Goal: Task Accomplishment & Management: Manage account settings

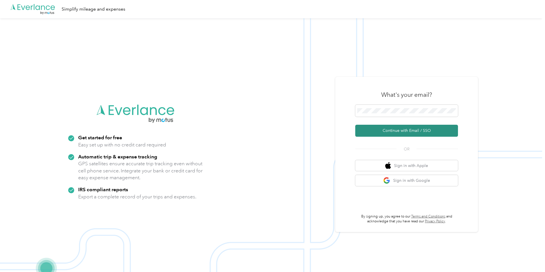
click at [270, 129] on button "Continue with Email / SSO" at bounding box center [406, 131] width 103 height 12
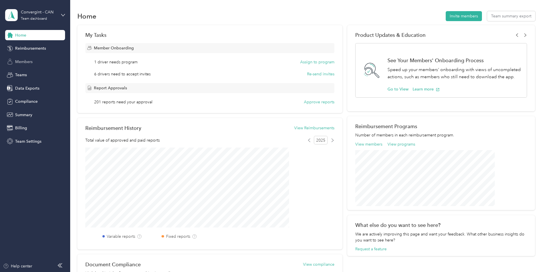
click at [23, 63] on span "Members" at bounding box center [23, 62] width 17 height 6
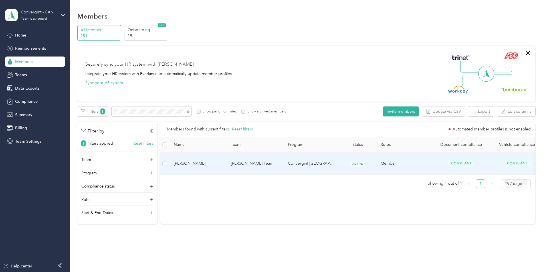
click at [222, 160] on span "[PERSON_NAME]" at bounding box center [198, 163] width 48 height 6
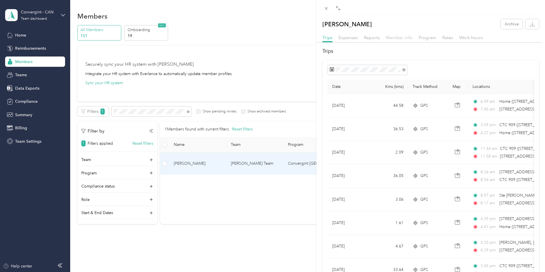
click at [401, 39] on span "Member info" at bounding box center [399, 37] width 27 height 5
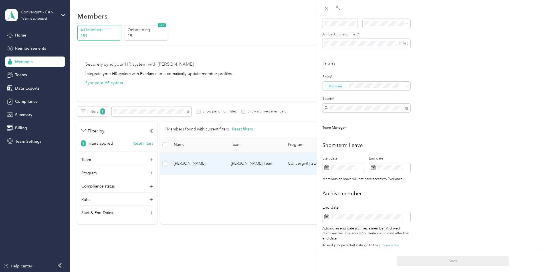
scroll to position [185, 0]
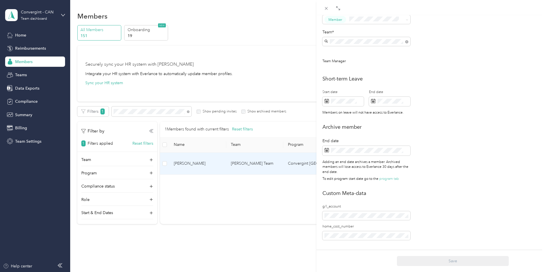
click at [277, 68] on div "[PERSON_NAME] Archive Trips Expenses Reports Member info Program Rates Work hou…" at bounding box center [272, 136] width 545 height 272
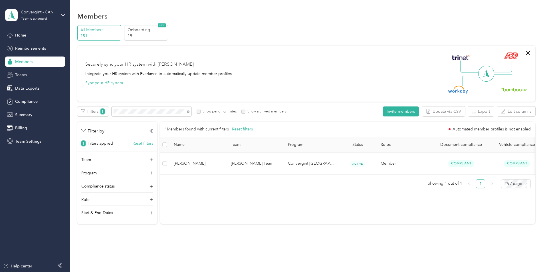
click at [26, 74] on span "Teams" at bounding box center [21, 75] width 12 height 6
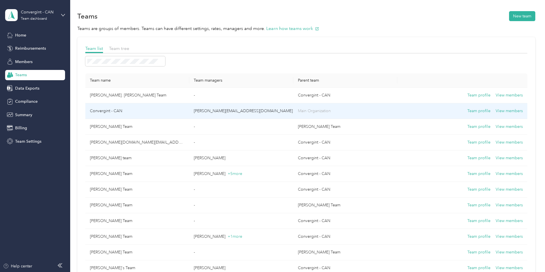
click at [157, 110] on td "Convergint - CAN" at bounding box center [137, 111] width 104 height 16
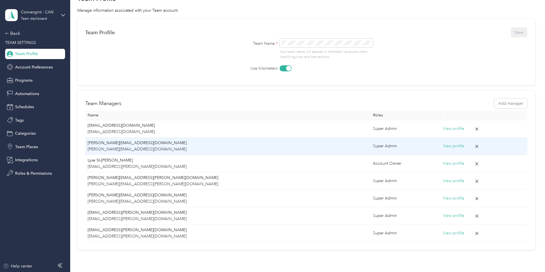
scroll to position [57, 0]
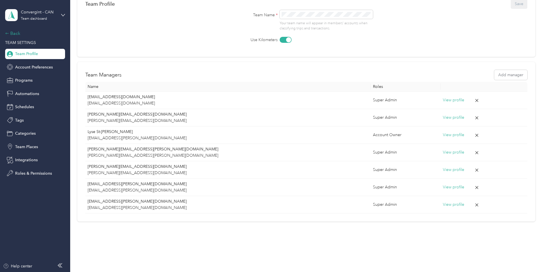
click at [18, 33] on div "Back" at bounding box center [33, 33] width 57 height 7
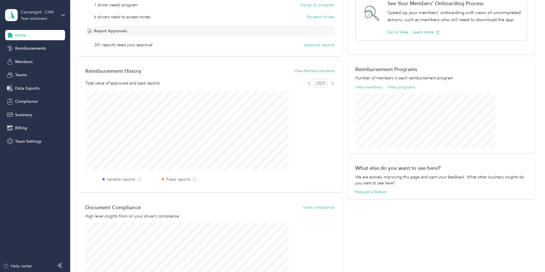
click at [24, 68] on div "Home Reimbursements Members Teams Data Exports Compliance Summary Billing Team …" at bounding box center [35, 88] width 60 height 116
click at [24, 71] on div "Teams" at bounding box center [35, 75] width 60 height 10
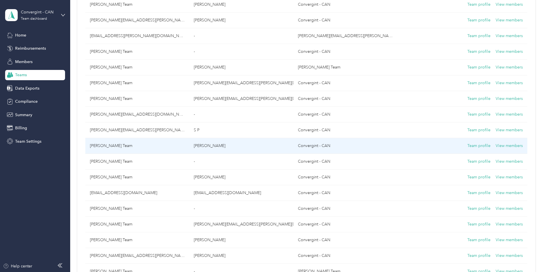
scroll to position [297, 0]
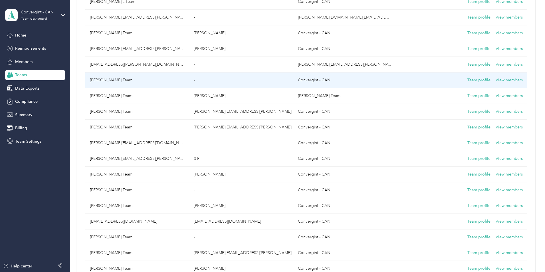
click at [162, 80] on td "[PERSON_NAME] Team" at bounding box center [137, 80] width 104 height 16
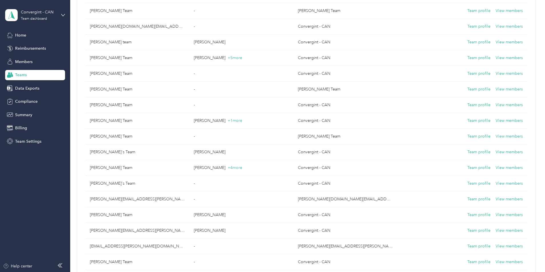
scroll to position [297, 0]
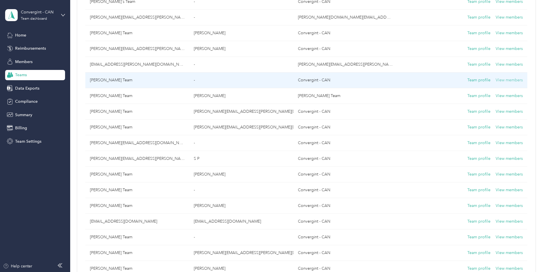
click at [495, 80] on button "View members" at bounding box center [508, 80] width 27 height 6
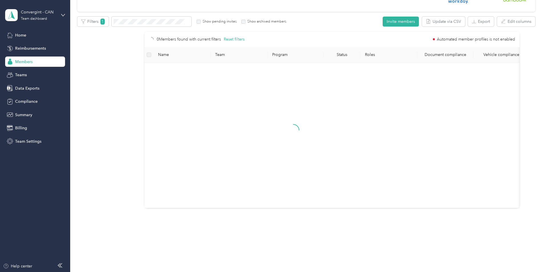
scroll to position [26, 0]
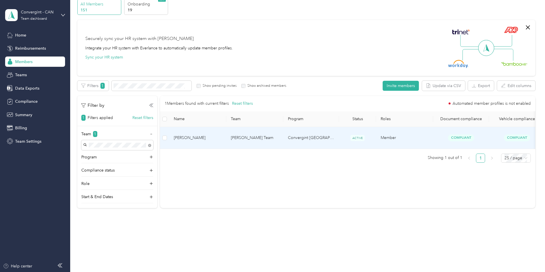
click at [339, 136] on td "Convergint [GEOGRAPHIC_DATA] 2024" at bounding box center [311, 138] width 56 height 22
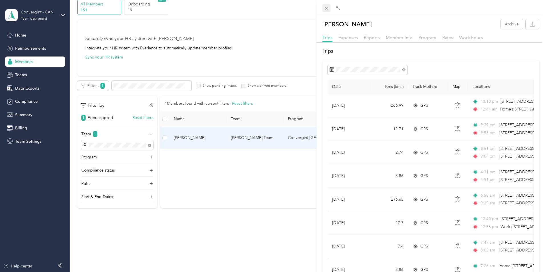
click at [325, 8] on icon at bounding box center [326, 8] width 5 height 5
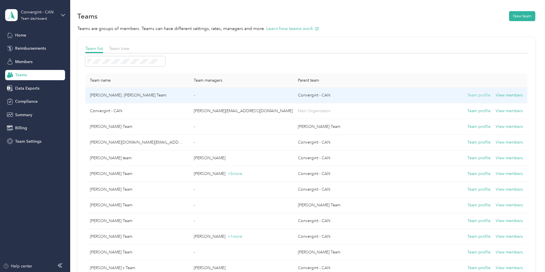
click at [467, 95] on button "Team profile" at bounding box center [478, 95] width 23 height 6
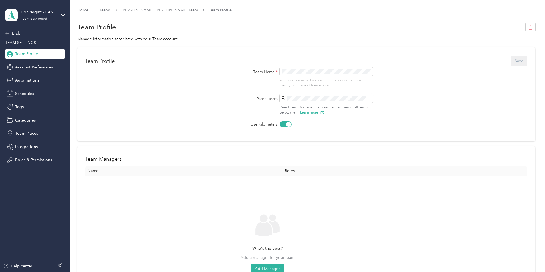
click at [417, 126] on form "Team Profile Save Team Name * Your team name will appear in members’ accounts w…" at bounding box center [306, 91] width 442 height 72
click at [15, 33] on div "Back" at bounding box center [33, 33] width 57 height 7
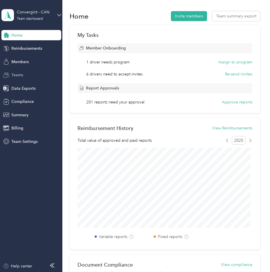
click at [26, 76] on div "Teams" at bounding box center [31, 75] width 60 height 10
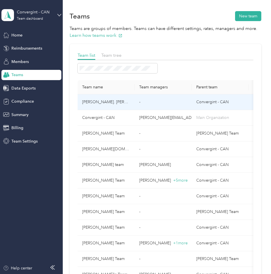
click at [187, 102] on td "-" at bounding box center [163, 102] width 57 height 16
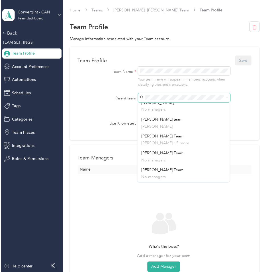
scroll to position [86, 0]
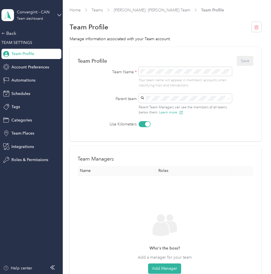
click at [169, 181] on p "[PERSON_NAME] +1 more" at bounding box center [184, 184] width 85 height 6
click at [245, 60] on button "Save" at bounding box center [245, 61] width 17 height 10
click at [98, 9] on link "Teams" at bounding box center [97, 10] width 11 height 5
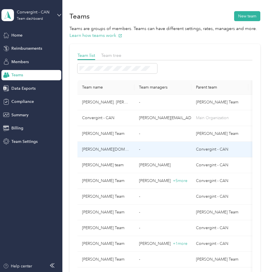
click at [175, 149] on td "-" at bounding box center [163, 149] width 57 height 16
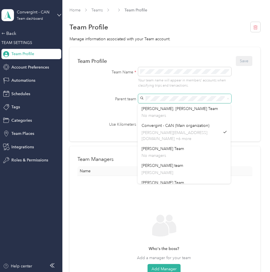
click at [97, 100] on div "Parent team Parent Team Managers can see the members of all teams below them. L…" at bounding box center [165, 104] width 160 height 21
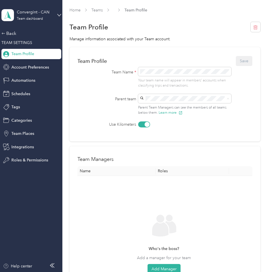
click at [179, 141] on p "No managers" at bounding box center [184, 144] width 85 height 6
click at [244, 60] on button "Save" at bounding box center [244, 61] width 17 height 10
click at [165, 265] on button "Add Manager" at bounding box center [164, 269] width 33 height 10
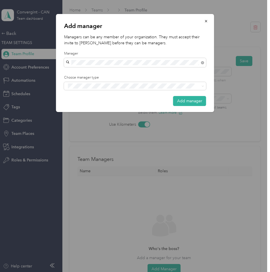
click at [106, 72] on div "[PERSON_NAME]" at bounding box center [135, 73] width 134 height 6
click at [107, 110] on li "Manager" at bounding box center [135, 105] width 142 height 11
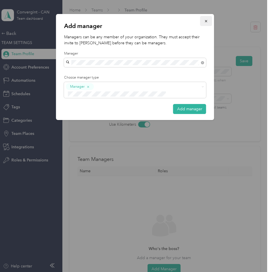
click at [207, 22] on icon "button" at bounding box center [207, 21] width 4 height 4
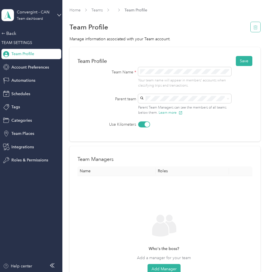
click at [254, 27] on icon "button" at bounding box center [256, 27] width 5 height 5
click at [238, 31] on button "Yes" at bounding box center [238, 31] width 11 height 9
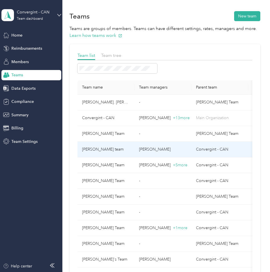
click at [179, 149] on p "[PERSON_NAME]" at bounding box center [163, 149] width 48 height 6
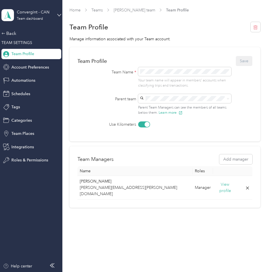
click at [174, 129] on p "[PERSON_NAME][EMAIL_ADDRESS][PERSON_NAME][DOMAIN_NAME]" at bounding box center [186, 135] width 85 height 12
click at [245, 61] on button "Save" at bounding box center [244, 61] width 17 height 10
click at [102, 9] on link "Teams" at bounding box center [97, 10] width 11 height 5
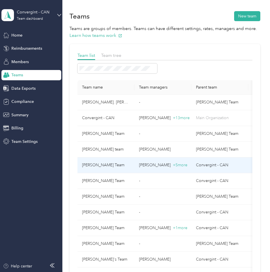
click at [159, 164] on p "[PERSON_NAME] + 5 more" at bounding box center [163, 165] width 48 height 6
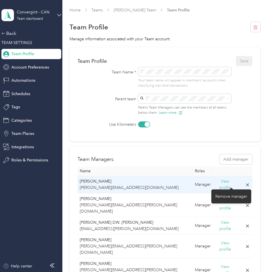
click at [245, 184] on icon at bounding box center [247, 184] width 5 height 5
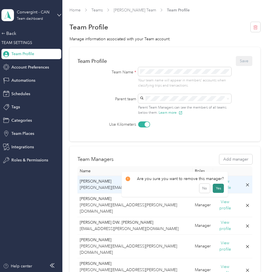
click at [219, 187] on button "Yes" at bounding box center [218, 187] width 11 height 9
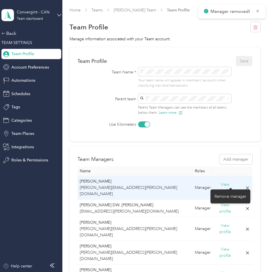
click at [245, 185] on icon at bounding box center [247, 187] width 5 height 5
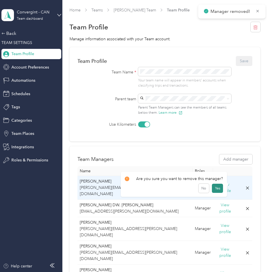
click at [216, 186] on button "Yes" at bounding box center [217, 187] width 11 height 9
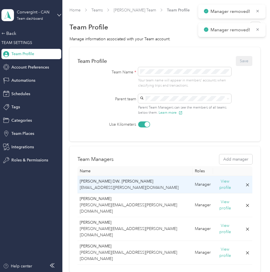
click at [245, 183] on icon at bounding box center [247, 184] width 5 height 5
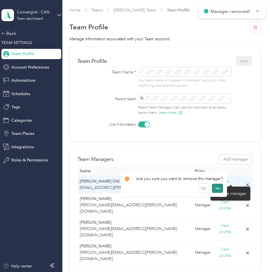
click at [214, 188] on button "Yes" at bounding box center [217, 187] width 11 height 9
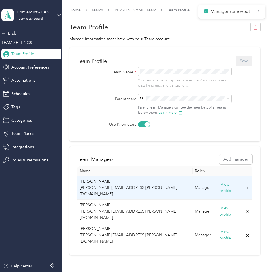
click at [230, 187] on div at bounding box center [231, 188] width 3 height 3
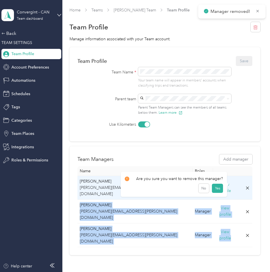
click at [230, 185] on body "Manager removed! Manager removed! Convergint - CAN Team dashboard Back TEAM SET…" at bounding box center [134, 136] width 268 height 272
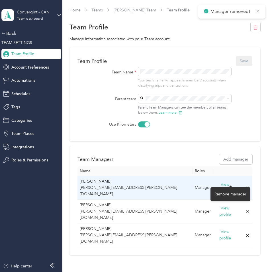
click at [245, 185] on icon at bounding box center [247, 187] width 5 height 5
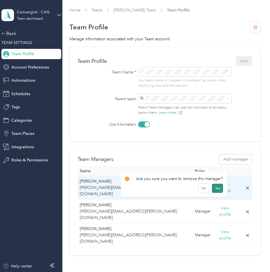
click at [216, 189] on button "Yes" at bounding box center [217, 187] width 11 height 9
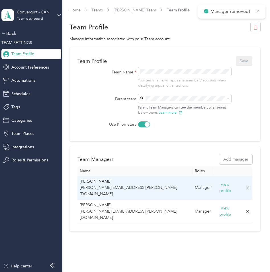
click at [245, 185] on icon at bounding box center [247, 187] width 5 height 5
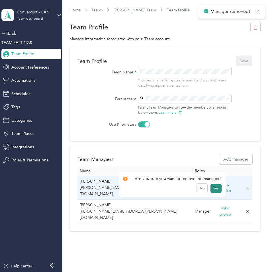
click at [216, 188] on button "Yes" at bounding box center [216, 187] width 11 height 9
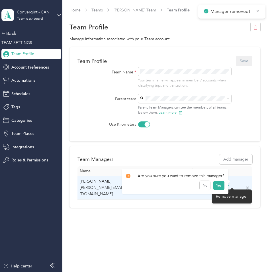
click at [245, 185] on icon at bounding box center [247, 187] width 5 height 5
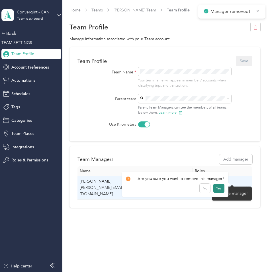
click at [220, 187] on button "Yes" at bounding box center [219, 187] width 11 height 9
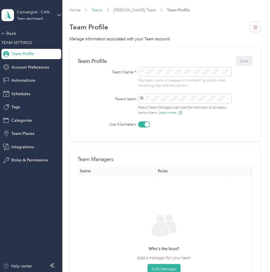
click at [99, 9] on link "Teams" at bounding box center [97, 10] width 11 height 5
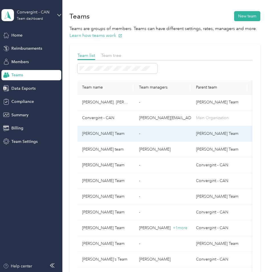
click at [156, 135] on td "-" at bounding box center [163, 134] width 57 height 16
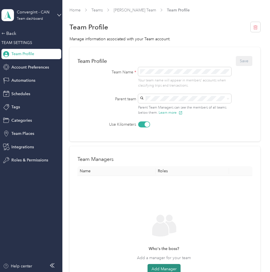
click at [166, 267] on button "Add Manager" at bounding box center [164, 269] width 33 height 10
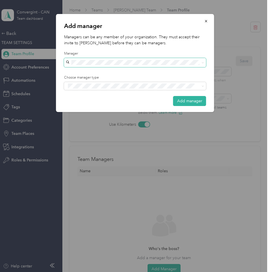
click at [108, 66] on span at bounding box center [135, 62] width 142 height 9
click at [106, 70] on div "[PERSON_NAME]" at bounding box center [135, 73] width 134 height 6
click at [106, 106] on div "Manager" at bounding box center [135, 107] width 134 height 7
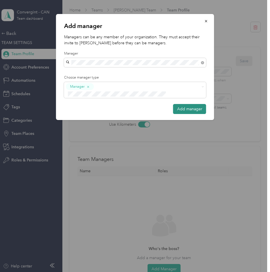
click at [191, 104] on button "Add manager" at bounding box center [189, 109] width 33 height 10
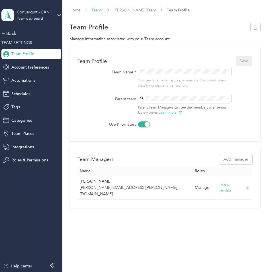
click at [98, 11] on link "Teams" at bounding box center [97, 10] width 11 height 5
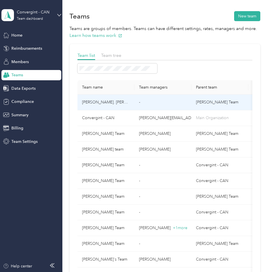
click at [142, 103] on td "-" at bounding box center [163, 102] width 57 height 16
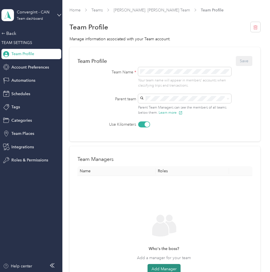
click at [166, 267] on button "Add Manager" at bounding box center [164, 269] width 33 height 10
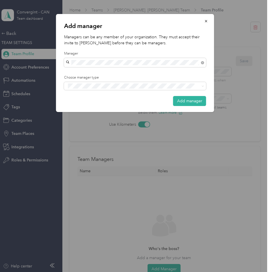
click at [155, 38] on p "Managers can be any member of your organization. They must accept their invite …" at bounding box center [135, 40] width 142 height 12
click at [205, 21] on icon "button" at bounding box center [207, 21] width 4 height 4
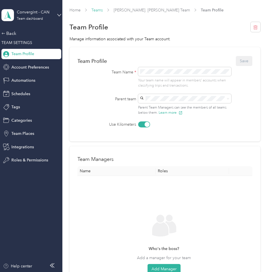
click at [98, 8] on link "Teams" at bounding box center [97, 10] width 11 height 5
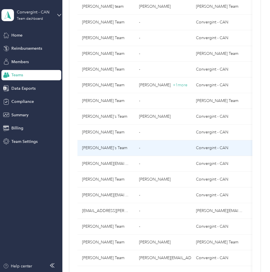
scroll to position [171, 0]
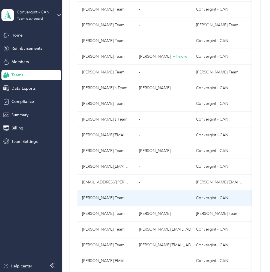
click at [156, 196] on td "-" at bounding box center [163, 198] width 57 height 16
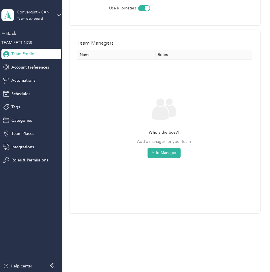
scroll to position [31, 0]
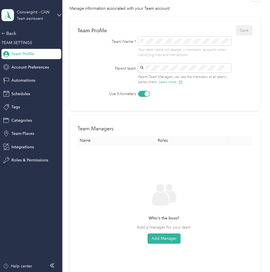
click at [167, 147] on div "[PERSON_NAME] Team No managers" at bounding box center [184, 153] width 85 height 13
click at [166, 237] on button "Add Manager" at bounding box center [164, 238] width 33 height 10
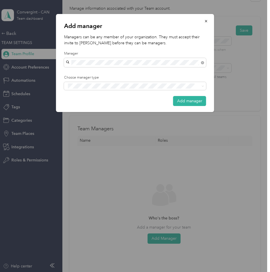
click at [95, 70] on div "[PERSON_NAME]" at bounding box center [135, 72] width 134 height 6
click at [103, 106] on div "Manager" at bounding box center [135, 107] width 134 height 7
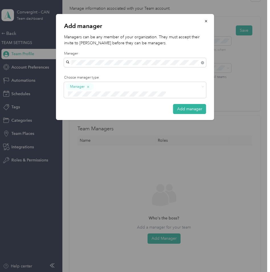
click at [186, 104] on button "Add manager" at bounding box center [189, 109] width 33 height 10
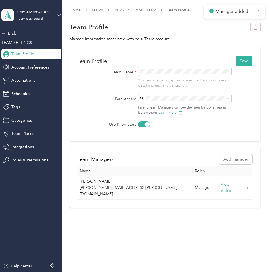
scroll to position [0, 0]
click at [248, 59] on button "Save" at bounding box center [244, 61] width 17 height 10
click at [97, 12] on link "Teams" at bounding box center [97, 10] width 11 height 5
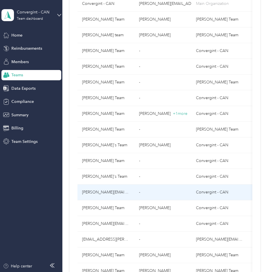
scroll to position [86, 0]
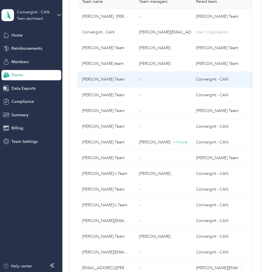
click at [153, 79] on td "-" at bounding box center [163, 80] width 57 height 16
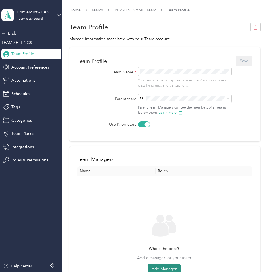
click at [162, 268] on button "Add Manager" at bounding box center [164, 269] width 33 height 10
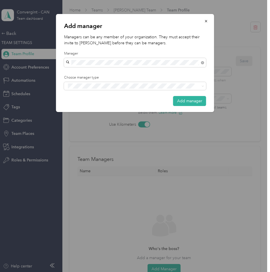
click at [118, 73] on div "[PERSON_NAME]" at bounding box center [135, 73] width 134 height 6
click at [115, 106] on div "Manager" at bounding box center [135, 107] width 134 height 7
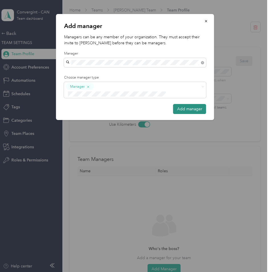
click at [190, 104] on button "Add manager" at bounding box center [189, 109] width 33 height 10
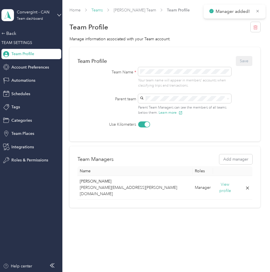
click at [98, 9] on link "Teams" at bounding box center [97, 10] width 11 height 5
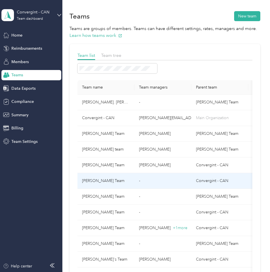
click at [151, 180] on td "-" at bounding box center [163, 181] width 57 height 16
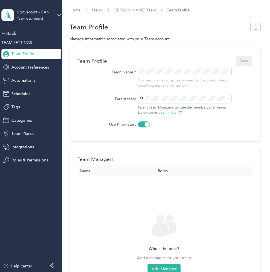
click at [170, 127] on div "[PERSON_NAME] Team [PERSON_NAME][EMAIL_ADDRESS][PERSON_NAME][DOMAIN_NAME]" at bounding box center [184, 131] width 85 height 19
click at [166, 266] on button "Add Manager" at bounding box center [164, 269] width 33 height 10
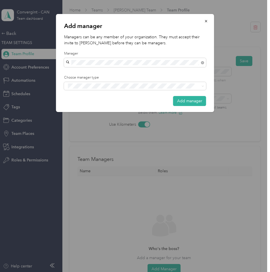
click at [102, 72] on span "[PERSON_NAME][EMAIL_ADDRESS][PERSON_NAME][DOMAIN_NAME]" at bounding box center [133, 71] width 131 height 5
click at [100, 105] on div "Manager" at bounding box center [135, 107] width 134 height 7
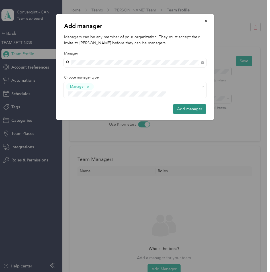
click at [197, 104] on button "Add manager" at bounding box center [189, 109] width 33 height 10
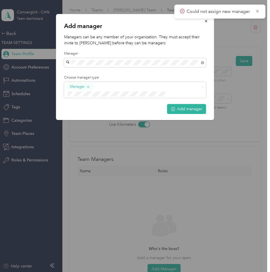
click at [229, 36] on div "Add manager Managers can be any member of your organization. They must accept t…" at bounding box center [214, 68] width 158 height 108
click at [259, 12] on icon at bounding box center [257, 11] width 3 height 3
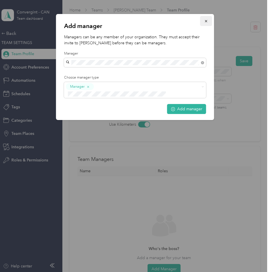
click at [208, 21] on icon "button" at bounding box center [207, 21] width 4 height 4
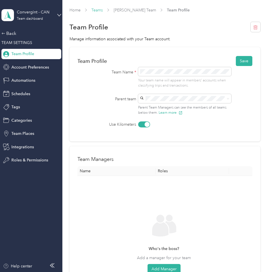
click at [98, 11] on link "Teams" at bounding box center [97, 10] width 11 height 5
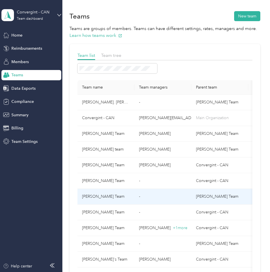
click at [150, 196] on td "-" at bounding box center [163, 197] width 57 height 16
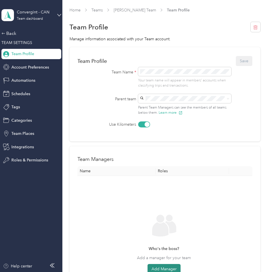
click at [164, 265] on button "Add Manager" at bounding box center [164, 269] width 33 height 10
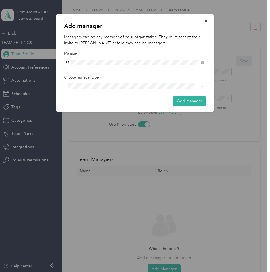
click at [124, 70] on div "[PERSON_NAME][EMAIL_ADDRESS][DOMAIN_NAME]" at bounding box center [135, 73] width 134 height 6
click at [122, 109] on li "Manager" at bounding box center [135, 107] width 142 height 11
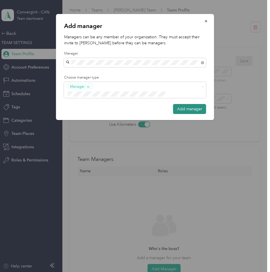
click at [183, 104] on button "Add manager" at bounding box center [189, 109] width 33 height 10
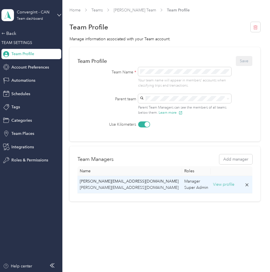
click at [213, 182] on button "View profile" at bounding box center [223, 184] width 21 height 6
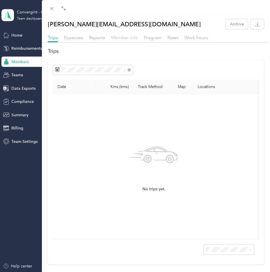
click at [125, 35] on span "Member info" at bounding box center [124, 37] width 27 height 5
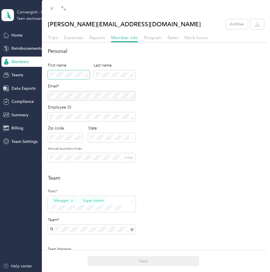
click at [74, 77] on span at bounding box center [69, 74] width 42 height 9
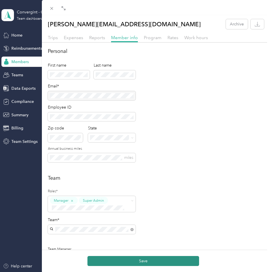
click at [125, 262] on button "Save" at bounding box center [144, 261] width 112 height 10
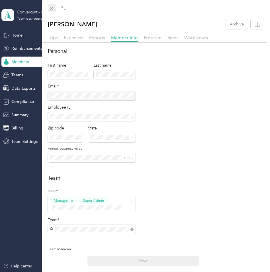
click at [51, 10] on icon at bounding box center [51, 8] width 5 height 5
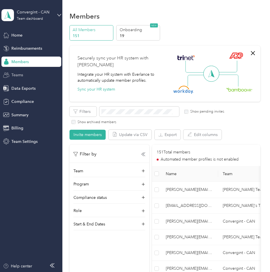
click at [19, 71] on div "Teams" at bounding box center [31, 75] width 60 height 10
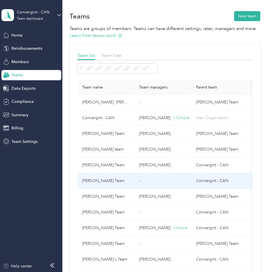
click at [156, 182] on td "-" at bounding box center [163, 181] width 57 height 16
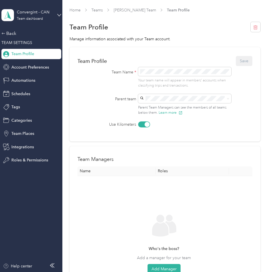
click at [159, 126] on span "[PERSON_NAME] Team" at bounding box center [163, 124] width 42 height 5
click at [240, 62] on button "Save" at bounding box center [244, 61] width 17 height 10
click at [98, 9] on link "Teams" at bounding box center [97, 10] width 11 height 5
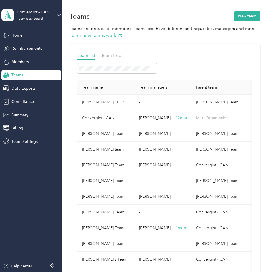
click at [183, 70] on div at bounding box center [165, 68] width 175 height 10
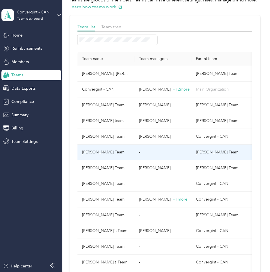
scroll to position [57, 0]
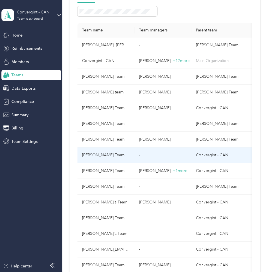
click at [160, 155] on td "-" at bounding box center [163, 155] width 57 height 16
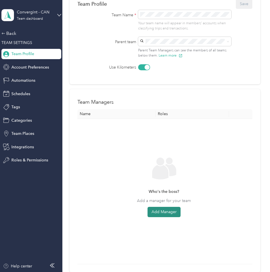
click at [163, 210] on button "Add Manager" at bounding box center [164, 212] width 33 height 10
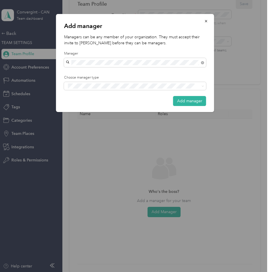
click at [114, 71] on span "[PERSON_NAME][EMAIL_ADDRESS][PERSON_NAME][DOMAIN_NAME]" at bounding box center [133, 72] width 131 height 5
click at [120, 105] on div "Manager" at bounding box center [135, 107] width 134 height 7
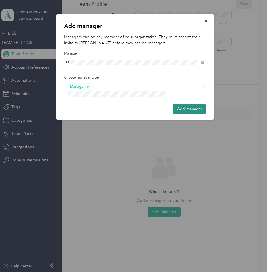
click at [183, 104] on button "Add manager" at bounding box center [189, 109] width 33 height 10
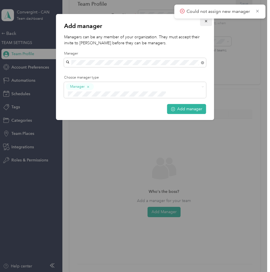
click at [208, 21] on icon "button" at bounding box center [207, 21] width 4 height 4
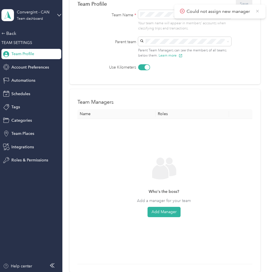
click at [260, 12] on icon at bounding box center [258, 11] width 5 height 5
click at [182, 70] on div "[PERSON_NAME] Team [PERSON_NAME]" at bounding box center [184, 71] width 85 height 13
click at [243, 1] on button "Save" at bounding box center [244, 4] width 17 height 10
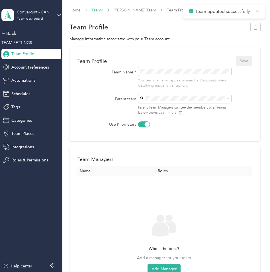
click at [97, 11] on link "Teams" at bounding box center [97, 10] width 11 height 5
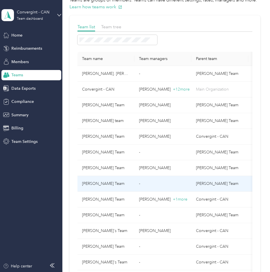
scroll to position [57, 0]
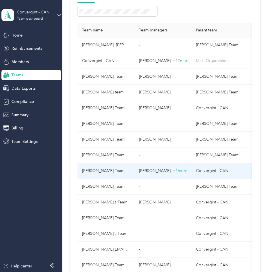
click at [161, 169] on p "[PERSON_NAME] + 1 more" at bounding box center [163, 170] width 48 height 6
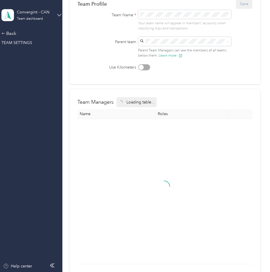
scroll to position [6, 0]
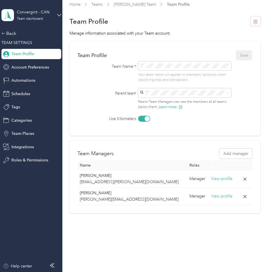
click at [183, 117] on div "[PERSON_NAME] Team [PERSON_NAME]" at bounding box center [184, 123] width 85 height 13
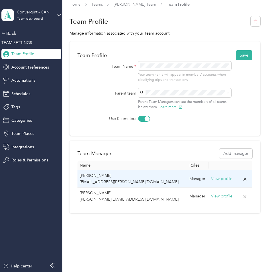
click at [243, 179] on icon at bounding box center [245, 178] width 5 height 5
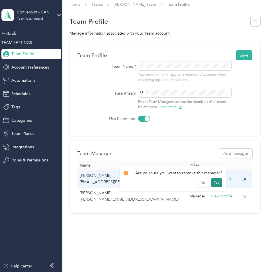
click at [213, 182] on button "Yes" at bounding box center [216, 182] width 11 height 9
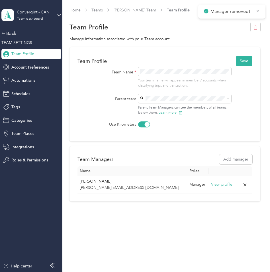
scroll to position [0, 0]
click at [253, 59] on button "Save" at bounding box center [244, 61] width 17 height 10
click at [175, 28] on div "Team Profile" at bounding box center [165, 27] width 191 height 12
click at [96, 12] on link "Teams" at bounding box center [97, 10] width 11 height 5
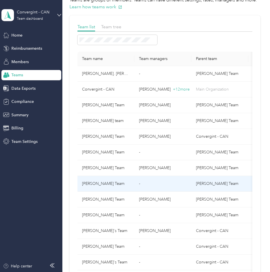
scroll to position [57, 0]
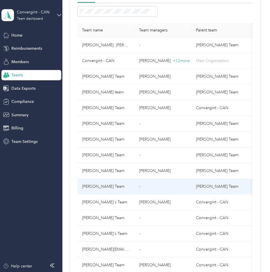
click at [151, 187] on td "-" at bounding box center [163, 187] width 57 height 16
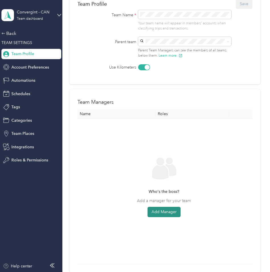
click at [158, 209] on button "Add Manager" at bounding box center [164, 212] width 33 height 10
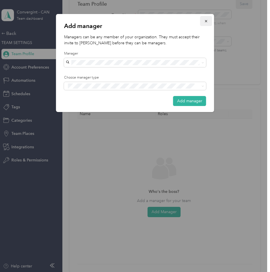
click at [205, 21] on icon "button" at bounding box center [207, 21] width 4 height 4
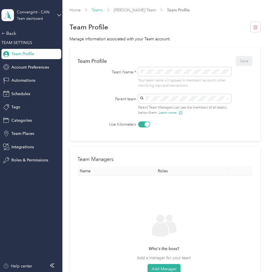
click at [99, 9] on link "Teams" at bounding box center [97, 10] width 11 height 5
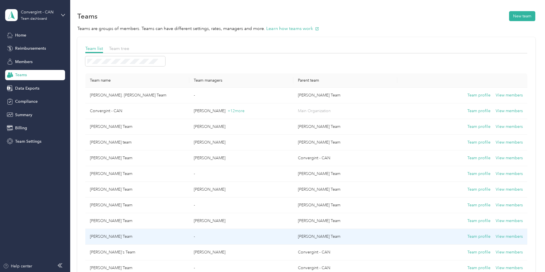
click at [276, 239] on td "-" at bounding box center [241, 237] width 104 height 16
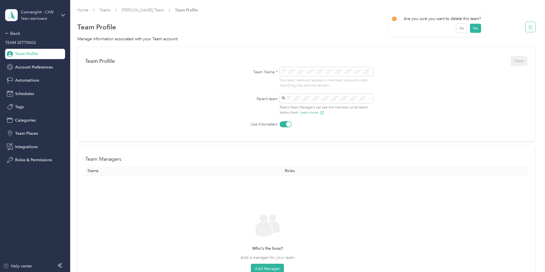
click at [528, 27] on icon "button" at bounding box center [530, 27] width 5 height 5
click at [473, 27] on button "Yes" at bounding box center [474, 31] width 11 height 9
click at [111, 10] on link "Teams" at bounding box center [104, 10] width 11 height 5
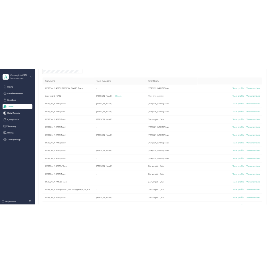
scroll to position [64, 0]
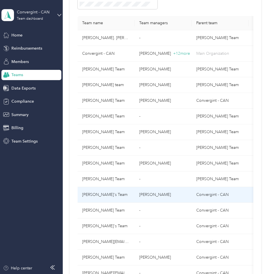
click at [160, 196] on p "[PERSON_NAME]" at bounding box center [163, 195] width 48 height 6
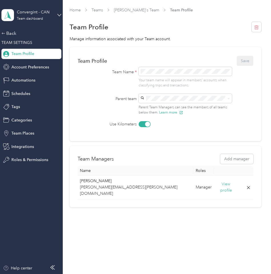
click at [157, 134] on div "[PERSON_NAME] Team No managers" at bounding box center [186, 140] width 85 height 13
click at [246, 61] on button "Save" at bounding box center [245, 61] width 17 height 10
click at [99, 9] on link "Teams" at bounding box center [97, 10] width 11 height 5
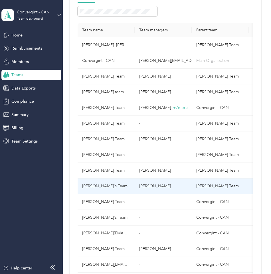
scroll to position [86, 0]
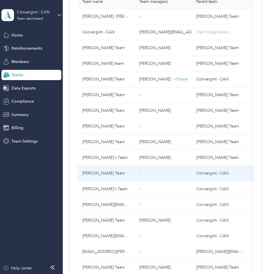
click at [166, 172] on td "-" at bounding box center [163, 174] width 57 height 16
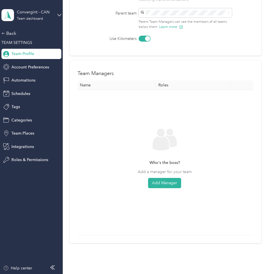
scroll to position [29, 0]
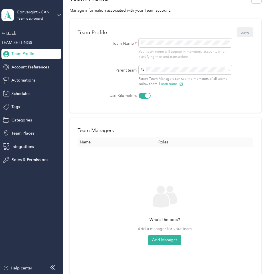
click at [168, 106] on span "[PERSON_NAME] Team" at bounding box center [163, 108] width 42 height 5
click at [165, 245] on div "Who's the boss? Add a manager for your team Add Manager" at bounding box center [164, 220] width 165 height 136
click at [165, 242] on button "Add Manager" at bounding box center [164, 240] width 33 height 10
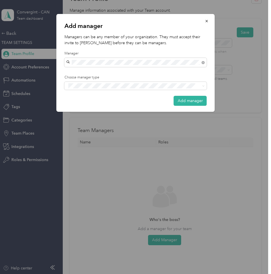
click at [114, 72] on div "[PERSON_NAME]" at bounding box center [135, 73] width 134 height 6
click at [123, 108] on li "Manager" at bounding box center [135, 105] width 142 height 11
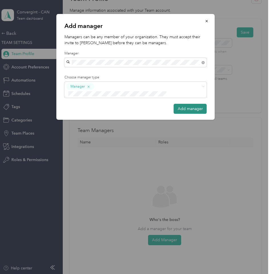
click at [187, 104] on button "Add manager" at bounding box center [190, 109] width 33 height 10
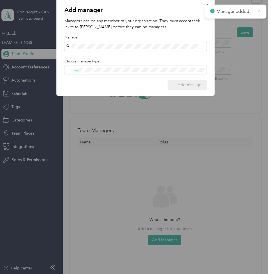
scroll to position [0, 0]
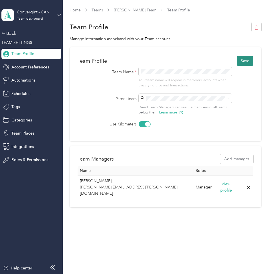
click at [248, 59] on button "Save" at bounding box center [245, 61] width 17 height 10
click at [99, 9] on link "Teams" at bounding box center [97, 10] width 11 height 5
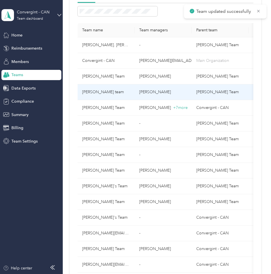
scroll to position [114, 0]
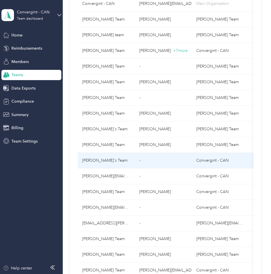
click at [156, 161] on td "-" at bounding box center [163, 161] width 57 height 16
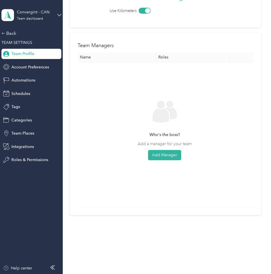
scroll to position [28, 0]
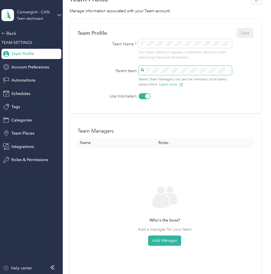
click at [164, 68] on span at bounding box center [185, 70] width 93 height 9
click at [165, 68] on span at bounding box center [185, 70] width 93 height 9
click at [163, 120] on p "No managers" at bounding box center [184, 123] width 85 height 6
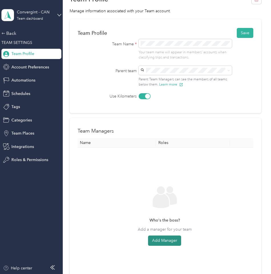
click at [161, 242] on button "Add Manager" at bounding box center [164, 241] width 33 height 10
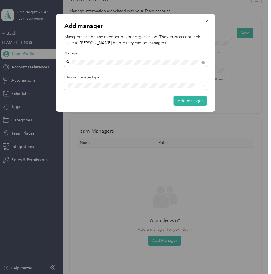
click at [114, 74] on div "[PERSON_NAME]" at bounding box center [135, 73] width 134 height 6
click at [112, 104] on div "Manager" at bounding box center [135, 107] width 134 height 7
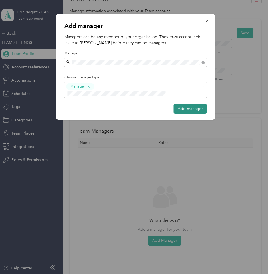
click at [178, 104] on button "Add manager" at bounding box center [190, 109] width 33 height 10
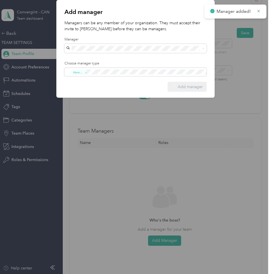
scroll to position [0, 0]
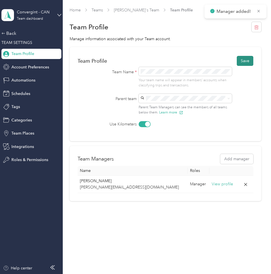
click at [247, 59] on button "Save" at bounding box center [245, 61] width 17 height 10
click at [99, 12] on link "Teams" at bounding box center [97, 10] width 11 height 5
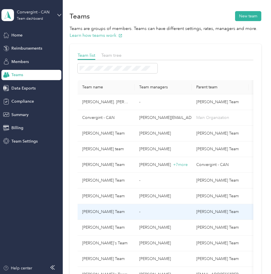
scroll to position [86, 0]
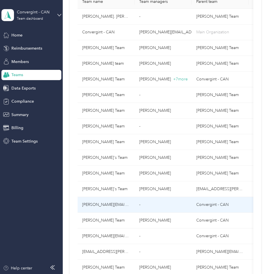
click at [154, 207] on td "-" at bounding box center [163, 205] width 57 height 16
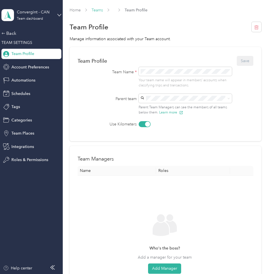
click at [96, 12] on link "Teams" at bounding box center [97, 10] width 11 height 5
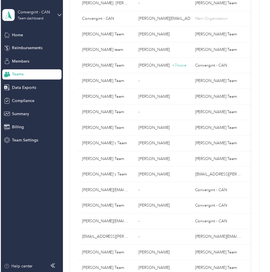
scroll to position [108, 0]
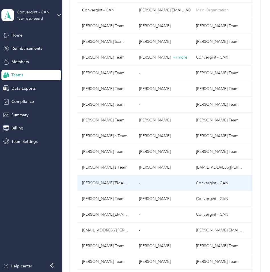
click at [147, 185] on td "-" at bounding box center [163, 183] width 57 height 16
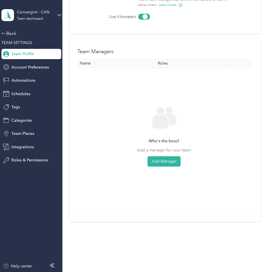
scroll to position [22, 0]
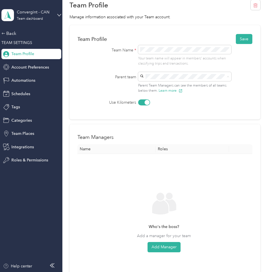
click at [179, 110] on p "[PERSON_NAME]" at bounding box center [184, 111] width 85 height 6
click at [167, 247] on button "Add Manager" at bounding box center [164, 247] width 33 height 10
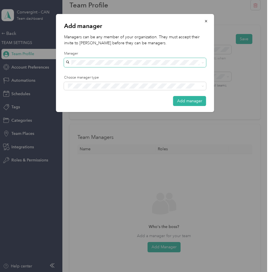
click at [102, 60] on div "Manager" at bounding box center [135, 59] width 142 height 16
click at [92, 101] on span "[PERSON_NAME]" at bounding box center [84, 102] width 32 height 5
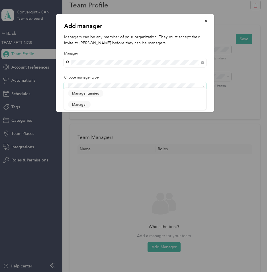
click at [133, 89] on span at bounding box center [135, 86] width 142 height 8
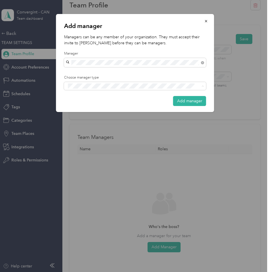
click at [119, 106] on div "Manager" at bounding box center [135, 107] width 134 height 7
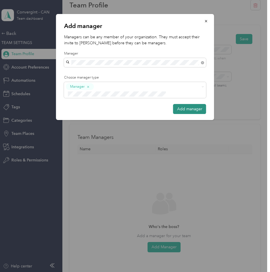
click at [193, 104] on button "Add manager" at bounding box center [189, 109] width 33 height 10
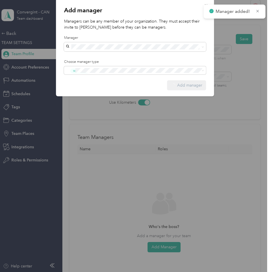
scroll to position [0, 0]
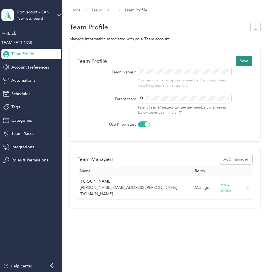
click at [252, 60] on button "Save" at bounding box center [244, 61] width 17 height 10
click at [104, 9] on div "Home Teams [PERSON_NAME] Team Team Profile" at bounding box center [165, 10] width 191 height 6
click at [98, 10] on link "Teams" at bounding box center [97, 10] width 11 height 5
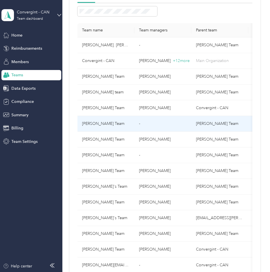
scroll to position [114, 0]
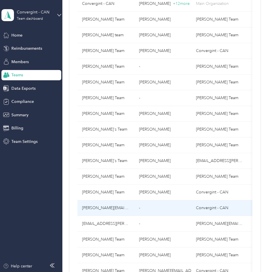
click at [163, 208] on td "-" at bounding box center [163, 208] width 57 height 16
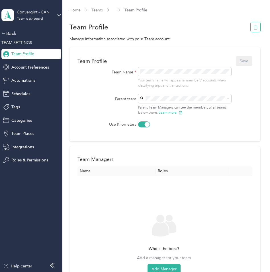
click at [254, 27] on icon "button" at bounding box center [256, 27] width 5 height 5
click at [238, 27] on button "Yes" at bounding box center [238, 31] width 11 height 9
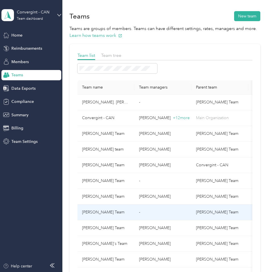
click at [156, 212] on td "-" at bounding box center [163, 212] width 57 height 16
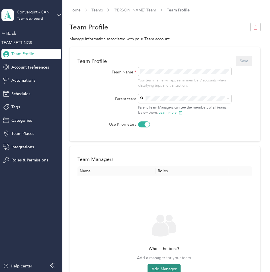
click at [163, 265] on button "Add Manager" at bounding box center [164, 269] width 33 height 10
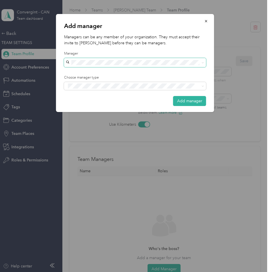
click at [129, 59] on span at bounding box center [135, 62] width 142 height 9
click at [207, 20] on icon "button" at bounding box center [207, 21] width 4 height 4
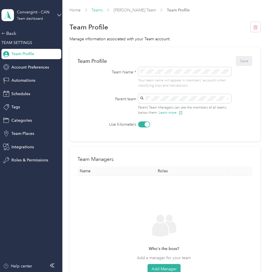
click at [97, 8] on link "Teams" at bounding box center [97, 10] width 11 height 5
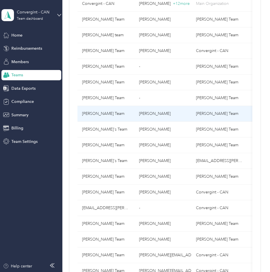
scroll to position [143, 0]
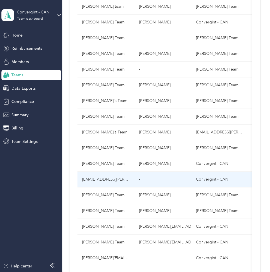
click at [144, 181] on td "-" at bounding box center [163, 179] width 57 height 16
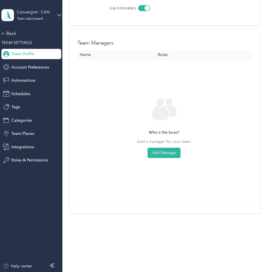
scroll to position [31, 0]
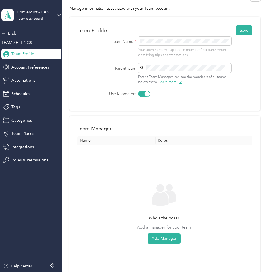
click at [168, 146] on span "[PERSON_NAME] Team" at bounding box center [163, 145] width 42 height 5
click at [164, 237] on button "Add Manager" at bounding box center [164, 238] width 33 height 10
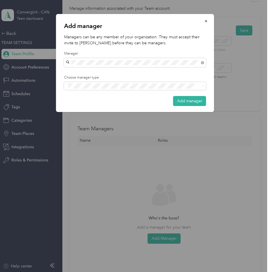
click at [109, 71] on div "[PERSON_NAME] DW. [PERSON_NAME]" at bounding box center [135, 72] width 134 height 6
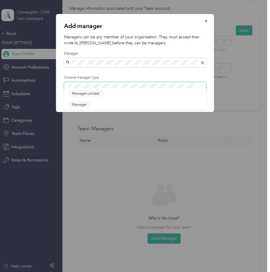
click at [108, 83] on span at bounding box center [131, 86] width 131 height 6
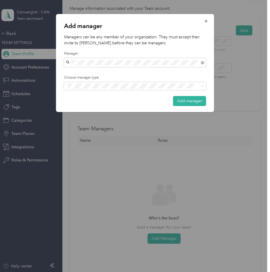
click at [106, 108] on div "Manager" at bounding box center [135, 107] width 134 height 7
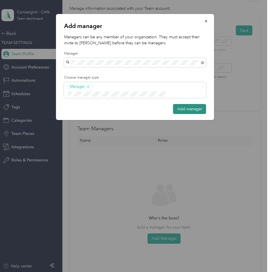
click at [192, 104] on button "Add manager" at bounding box center [189, 109] width 33 height 10
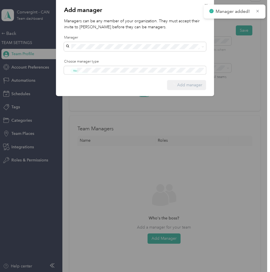
scroll to position [0, 0]
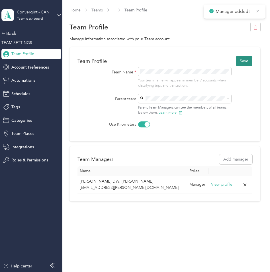
click at [247, 61] on button "Save" at bounding box center [244, 61] width 17 height 10
click at [99, 11] on link "Teams" at bounding box center [97, 10] width 11 height 5
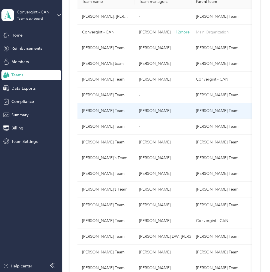
scroll to position [143, 0]
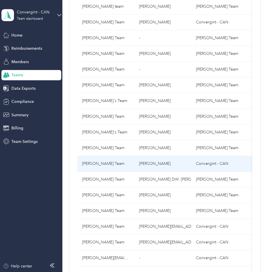
click at [163, 163] on p "[PERSON_NAME]" at bounding box center [163, 163] width 48 height 6
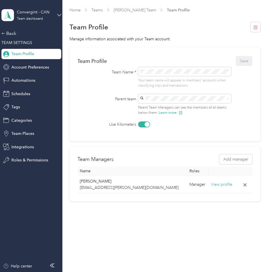
click at [175, 132] on p "[PERSON_NAME]" at bounding box center [186, 132] width 85 height 6
click at [246, 61] on button "Save" at bounding box center [244, 61] width 17 height 10
click at [95, 9] on link "Teams" at bounding box center [97, 10] width 11 height 5
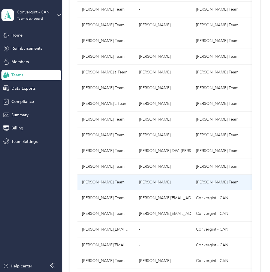
scroll to position [200, 0]
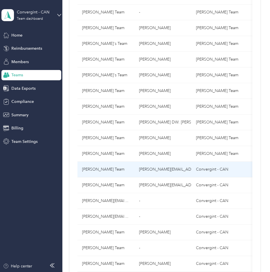
click at [157, 170] on p "[PERSON_NAME][EMAIL_ADDRESS][PERSON_NAME][DOMAIN_NAME]" at bounding box center [163, 169] width 48 height 6
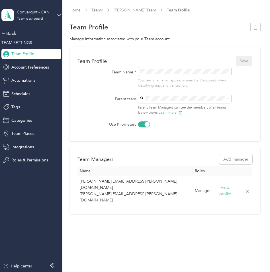
click at [181, 175] on span "[PERSON_NAME] Team" at bounding box center [165, 176] width 42 height 5
click at [249, 62] on button "Save" at bounding box center [244, 61] width 17 height 10
click at [96, 9] on link "Teams" at bounding box center [97, 10] width 11 height 5
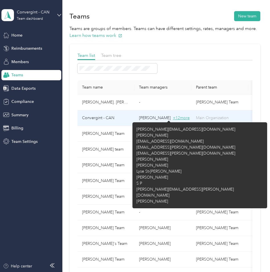
click at [173, 118] on span "+ 12 more" at bounding box center [181, 117] width 17 height 5
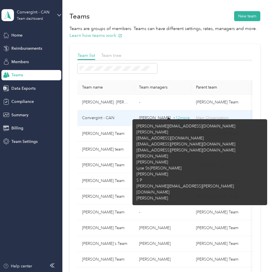
click at [153, 117] on p "[PERSON_NAME] + 12 more" at bounding box center [163, 118] width 48 height 6
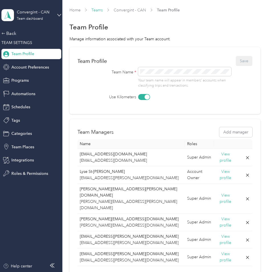
click at [96, 10] on link "Teams" at bounding box center [97, 10] width 11 height 5
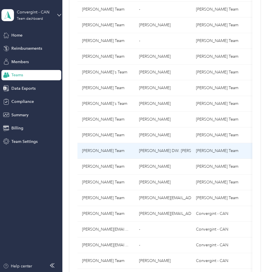
scroll to position [200, 0]
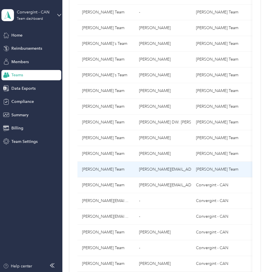
click at [157, 169] on p "[PERSON_NAME][EMAIL_ADDRESS][PERSON_NAME][DOMAIN_NAME]" at bounding box center [163, 169] width 48 height 6
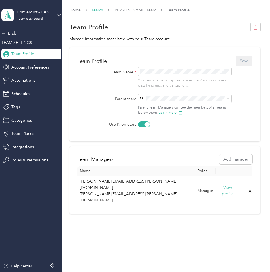
click at [98, 8] on link "Teams" at bounding box center [97, 10] width 11 height 5
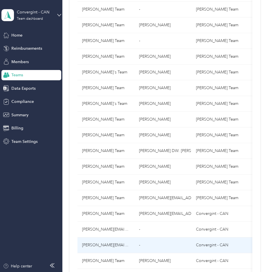
scroll to position [200, 0]
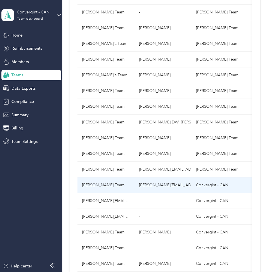
click at [159, 183] on p "[PERSON_NAME][EMAIL_ADDRESS][PERSON_NAME][DOMAIN_NAME]" at bounding box center [163, 185] width 48 height 6
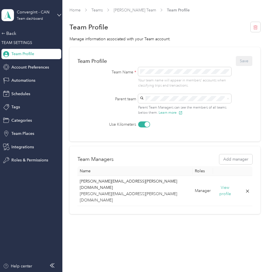
click at [163, 110] on div "[PERSON_NAME] Team [PERSON_NAME]" at bounding box center [186, 112] width 85 height 13
click at [248, 62] on button "Save" at bounding box center [244, 61] width 17 height 10
click at [96, 11] on link "Teams" at bounding box center [97, 10] width 11 height 5
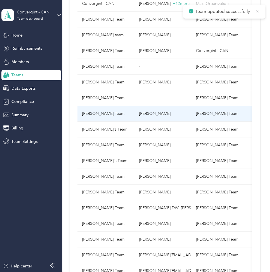
scroll to position [200, 0]
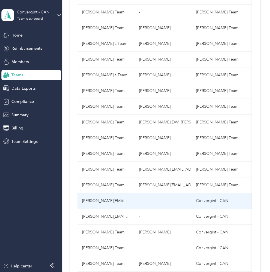
click at [152, 200] on td "-" at bounding box center [163, 201] width 57 height 16
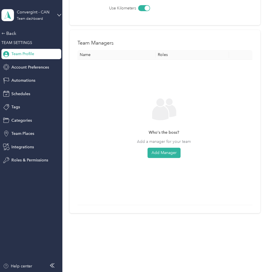
scroll to position [2, 0]
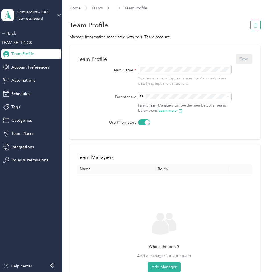
click at [254, 23] on icon "button" at bounding box center [256, 25] width 5 height 5
click at [238, 25] on button "Yes" at bounding box center [238, 29] width 11 height 9
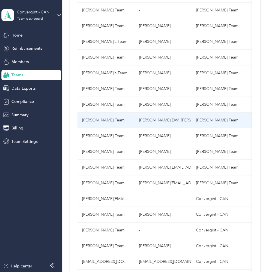
scroll to position [230, 0]
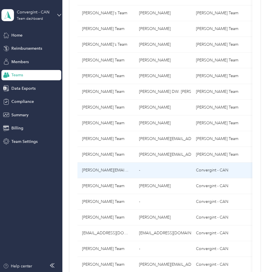
click at [149, 171] on td "-" at bounding box center [163, 170] width 57 height 16
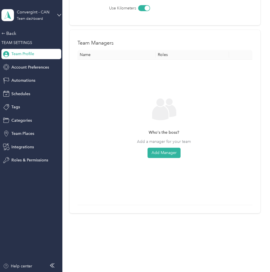
scroll to position [2, 0]
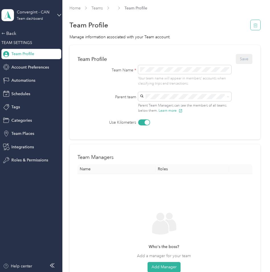
click at [254, 23] on icon "button" at bounding box center [256, 25] width 4 height 4
click at [238, 28] on button "Yes" at bounding box center [238, 29] width 11 height 9
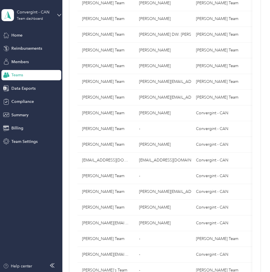
scroll to position [316, 0]
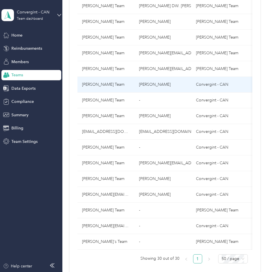
click at [154, 83] on p "[PERSON_NAME]" at bounding box center [163, 84] width 48 height 6
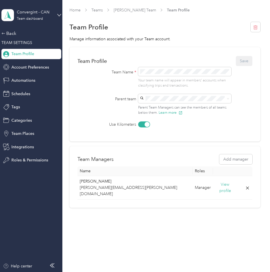
click at [175, 113] on p "[PERSON_NAME]" at bounding box center [186, 114] width 85 height 6
click at [247, 62] on button "Save" at bounding box center [244, 61] width 17 height 10
click at [97, 10] on link "Teams" at bounding box center [97, 10] width 11 height 5
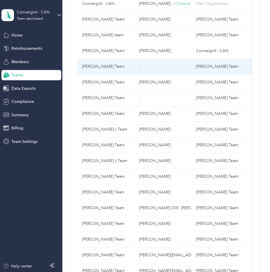
scroll to position [228, 0]
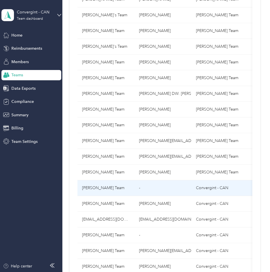
click at [155, 191] on td "-" at bounding box center [163, 188] width 57 height 16
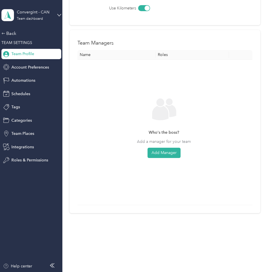
scroll to position [2, 0]
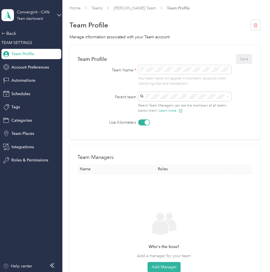
click at [173, 127] on p "[PERSON_NAME]" at bounding box center [184, 130] width 85 height 6
click at [159, 264] on button "Add Manager" at bounding box center [164, 267] width 33 height 10
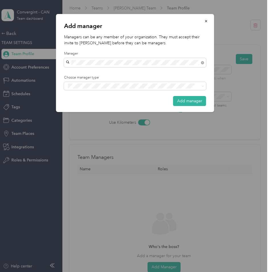
click at [105, 70] on div "[PERSON_NAME]" at bounding box center [135, 73] width 134 height 6
click at [107, 106] on div "Manager" at bounding box center [135, 107] width 134 height 7
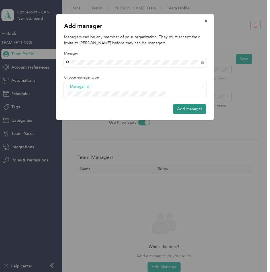
click at [187, 104] on button "Add manager" at bounding box center [189, 109] width 33 height 10
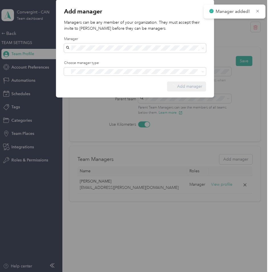
scroll to position [0, 0]
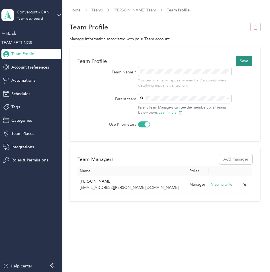
click at [246, 60] on button "Save" at bounding box center [244, 61] width 17 height 10
click at [96, 9] on link "Teams" at bounding box center [97, 10] width 11 height 5
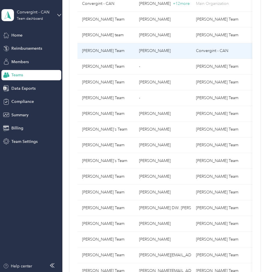
scroll to position [228, 0]
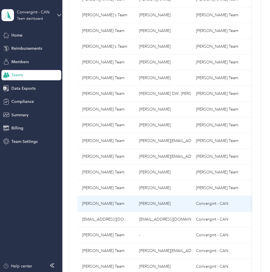
click at [154, 203] on p "[PERSON_NAME]" at bounding box center [163, 203] width 48 height 6
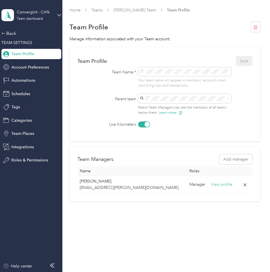
click at [165, 129] on div "[PERSON_NAME] Team [PERSON_NAME]" at bounding box center [186, 128] width 85 height 13
click at [246, 59] on button "Save" at bounding box center [244, 61] width 17 height 10
click at [98, 9] on link "Teams" at bounding box center [97, 10] width 11 height 5
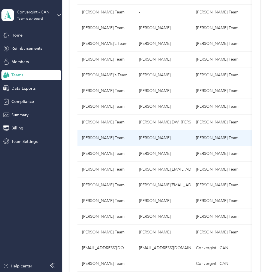
scroll to position [228, 0]
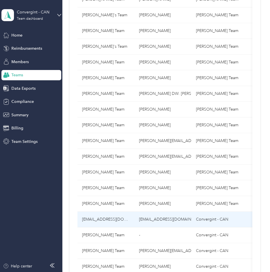
click at [163, 220] on p "[EMAIL_ADDRESS][DOMAIN_NAME]" at bounding box center [163, 219] width 48 height 6
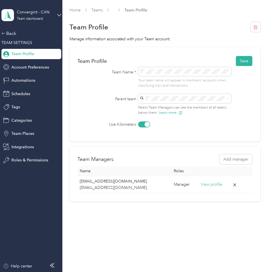
click at [159, 121] on li "[PERSON_NAME] Team [PERSON_NAME]" at bounding box center [186, 128] width 93 height 17
click at [248, 61] on button "Save" at bounding box center [244, 61] width 17 height 10
click at [98, 9] on link "Teams" at bounding box center [97, 10] width 11 height 5
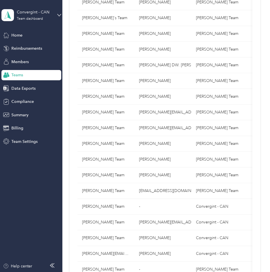
scroll to position [285, 0]
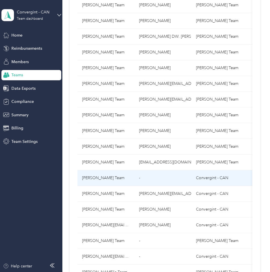
click at [163, 179] on td "-" at bounding box center [163, 178] width 57 height 16
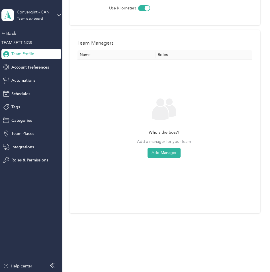
scroll to position [31, 0]
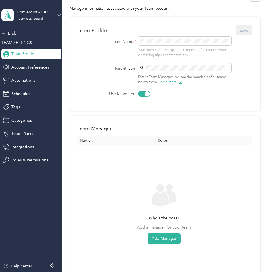
click at [165, 96] on span "[PERSON_NAME] Team" at bounding box center [163, 93] width 42 height 5
click at [165, 236] on button "Add Manager" at bounding box center [164, 238] width 33 height 10
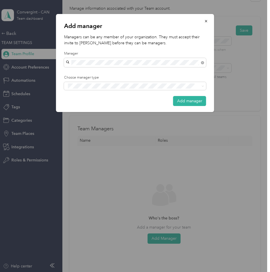
click at [114, 71] on span "[PERSON_NAME][EMAIL_ADDRESS][PERSON_NAME][DOMAIN_NAME]" at bounding box center [133, 72] width 131 height 5
click at [114, 82] on span at bounding box center [135, 86] width 142 height 8
click at [113, 108] on div "Manager" at bounding box center [135, 107] width 134 height 7
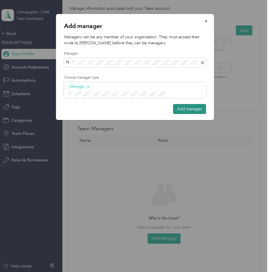
click at [191, 104] on button "Add manager" at bounding box center [189, 109] width 33 height 10
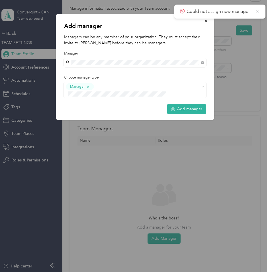
click at [253, 90] on div "Add manager Managers can be any member of your organization. They must accept t…" at bounding box center [214, 68] width 158 height 108
click at [207, 21] on icon "button" at bounding box center [207, 21] width 4 height 4
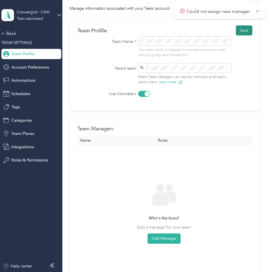
click at [243, 31] on button "Save" at bounding box center [244, 30] width 17 height 10
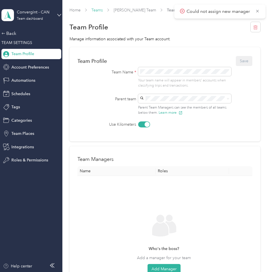
click at [98, 12] on link "Teams" at bounding box center [97, 10] width 11 height 5
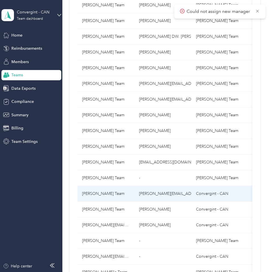
scroll to position [314, 0]
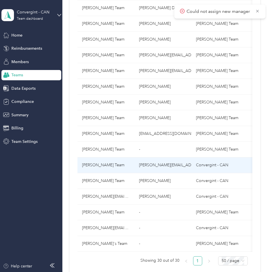
click at [162, 166] on p "[PERSON_NAME][EMAIL_ADDRESS][PERSON_NAME][DOMAIN_NAME]" at bounding box center [163, 165] width 48 height 6
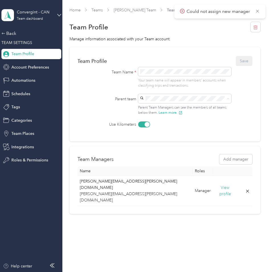
click at [168, 128] on div "[PERSON_NAME] Team [PERSON_NAME]" at bounding box center [186, 128] width 85 height 13
click at [249, 61] on button "Save" at bounding box center [244, 61] width 17 height 10
click at [96, 9] on link "Teams" at bounding box center [97, 10] width 11 height 5
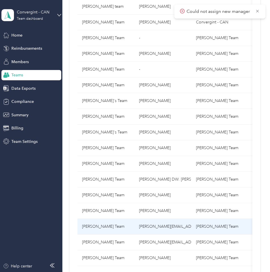
scroll to position [285, 0]
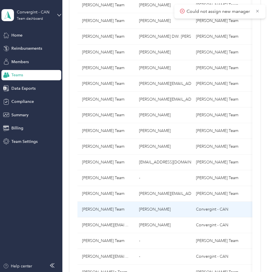
click at [160, 208] on p "[PERSON_NAME]" at bounding box center [163, 209] width 48 height 6
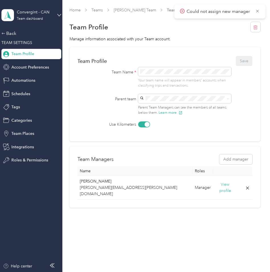
click at [177, 126] on span "[PERSON_NAME] Team" at bounding box center [165, 125] width 42 height 5
click at [252, 59] on button "Save" at bounding box center [244, 61] width 17 height 10
click at [212, 41] on div "Manage information associated with your Team account." at bounding box center [165, 39] width 191 height 6
click at [229, 47] on div "Team Profile Save Team Name * Your team name will appear in members’ accounts w…" at bounding box center [165, 94] width 191 height 94
click at [258, 12] on icon at bounding box center [258, 11] width 5 height 5
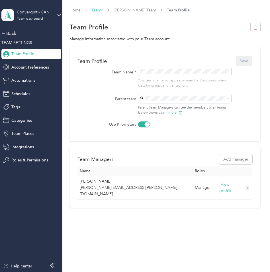
click at [97, 8] on link "Teams" at bounding box center [97, 10] width 11 height 5
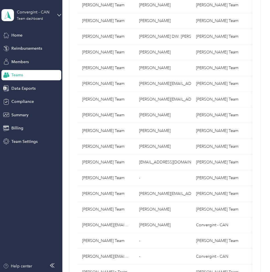
scroll to position [314, 0]
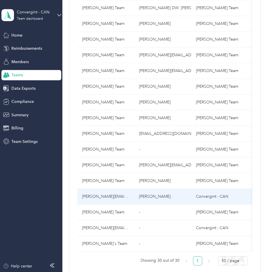
click at [153, 194] on p "[PERSON_NAME]" at bounding box center [163, 196] width 48 height 6
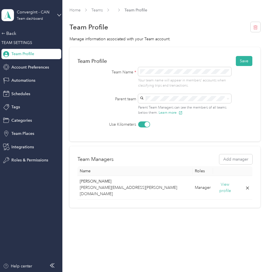
click at [159, 126] on div "[PERSON_NAME] Team [PERSON_NAME]" at bounding box center [186, 128] width 85 height 13
click at [246, 60] on button "Save" at bounding box center [244, 61] width 17 height 10
click at [99, 8] on link "Teams" at bounding box center [97, 10] width 11 height 5
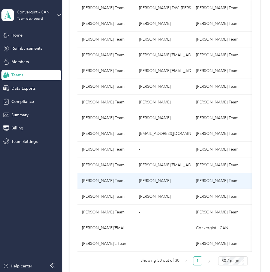
scroll to position [342, 0]
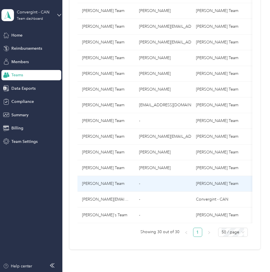
click at [161, 185] on td "-" at bounding box center [163, 184] width 57 height 16
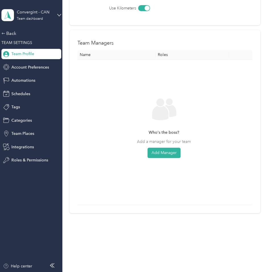
scroll to position [2, 0]
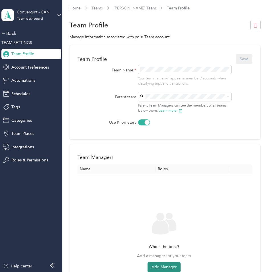
click at [165, 265] on button "Add Manager" at bounding box center [164, 267] width 33 height 10
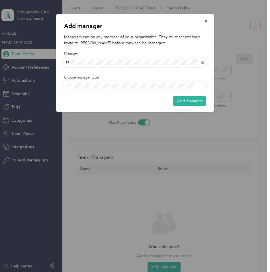
click at [129, 93] on div "[PERSON_NAME]. [PERSON_NAME]" at bounding box center [135, 93] width 134 height 6
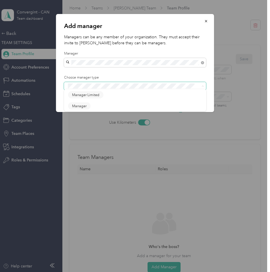
click at [118, 83] on span at bounding box center [131, 86] width 131 height 6
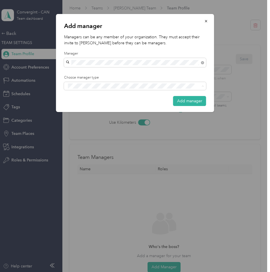
click at [113, 110] on li "Manager" at bounding box center [135, 107] width 142 height 11
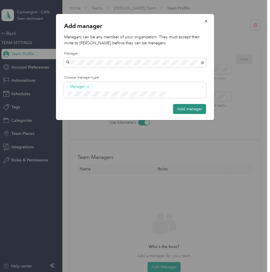
click at [190, 104] on button "Add manager" at bounding box center [189, 109] width 33 height 10
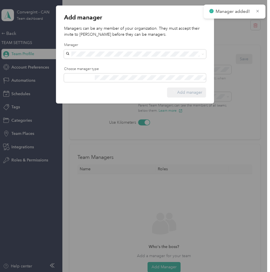
scroll to position [0, 0]
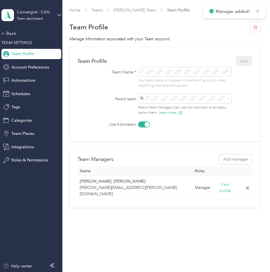
click at [94, 13] on span "Teams" at bounding box center [97, 10] width 11 height 6
click at [98, 8] on link "Teams" at bounding box center [97, 10] width 11 height 5
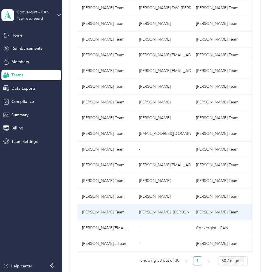
scroll to position [342, 0]
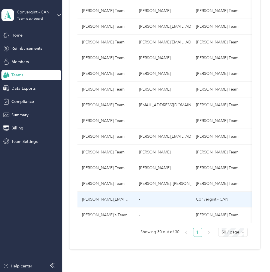
click at [157, 200] on td "-" at bounding box center [163, 199] width 57 height 16
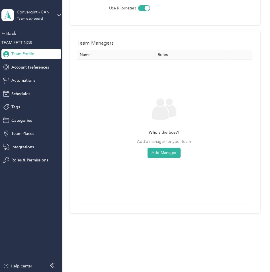
scroll to position [2, 0]
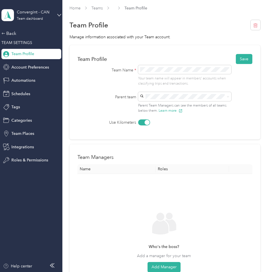
click at [161, 127] on p "[PERSON_NAME]" at bounding box center [184, 130] width 85 height 6
click at [162, 267] on button "Add Manager" at bounding box center [164, 267] width 33 height 10
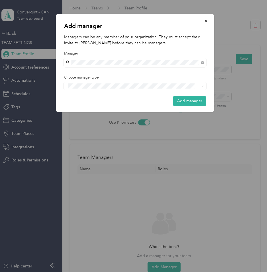
click at [117, 74] on div "[PERSON_NAME]" at bounding box center [135, 73] width 134 height 6
click at [118, 106] on div "Manager" at bounding box center [135, 107] width 134 height 7
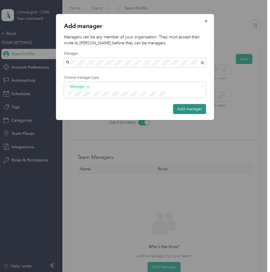
click at [183, 104] on button "Add manager" at bounding box center [189, 109] width 33 height 10
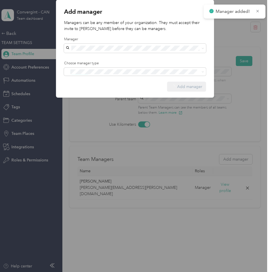
scroll to position [0, 0]
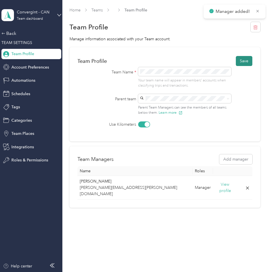
click at [245, 61] on button "Save" at bounding box center [244, 61] width 17 height 10
click at [96, 9] on link "Teams" at bounding box center [97, 10] width 11 height 5
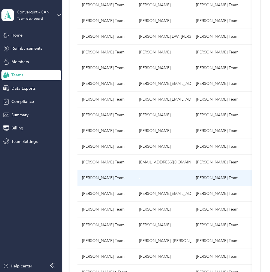
scroll to position [386, 0]
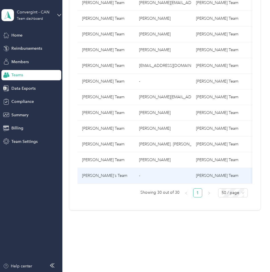
click at [156, 175] on td "-" at bounding box center [163, 176] width 57 height 16
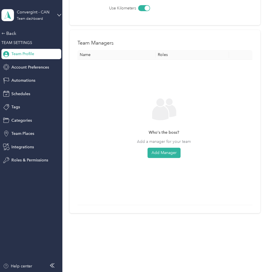
scroll to position [2, 0]
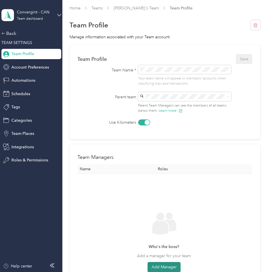
click at [161, 266] on button "Add Manager" at bounding box center [164, 267] width 33 height 10
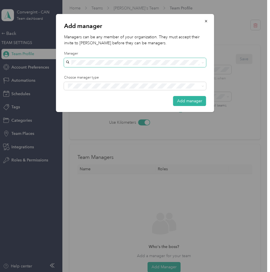
click at [141, 66] on span at bounding box center [135, 62] width 142 height 9
click at [136, 75] on li "[PERSON_NAME]" at bounding box center [135, 73] width 142 height 10
click at [115, 104] on div "Manager" at bounding box center [135, 107] width 134 height 7
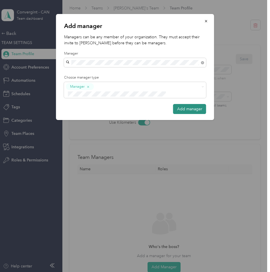
click at [185, 104] on button "Add manager" at bounding box center [189, 109] width 33 height 10
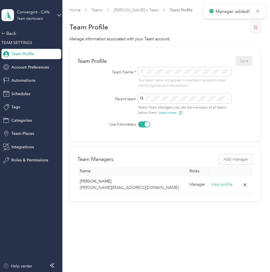
scroll to position [0, 0]
click at [19, 30] on div "Back" at bounding box center [29, 33] width 57 height 7
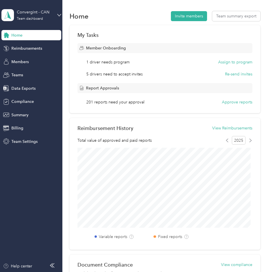
click at [117, 19] on div "Home Invite members Team summary export" at bounding box center [165, 16] width 191 height 12
click at [230, 63] on button "Assign to program" at bounding box center [235, 62] width 34 height 6
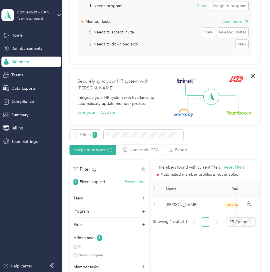
scroll to position [200, 0]
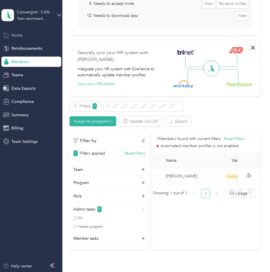
click at [22, 38] on div "Home" at bounding box center [31, 35] width 60 height 10
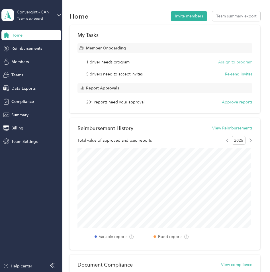
click at [226, 62] on button "Assign to program" at bounding box center [235, 62] width 34 height 6
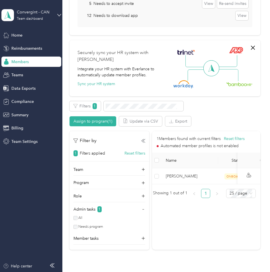
scroll to position [228, 0]
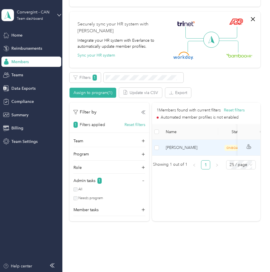
click at [191, 145] on span "[PERSON_NAME]" at bounding box center [190, 147] width 48 height 6
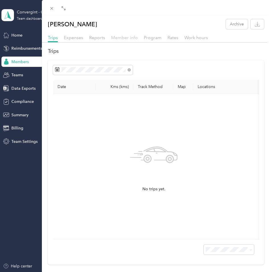
click at [116, 37] on span "Member info" at bounding box center [124, 37] width 27 height 5
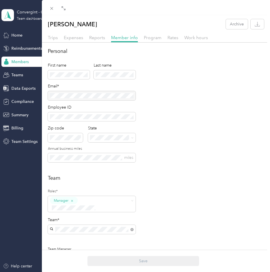
click at [92, 250] on span "[PERSON_NAME] Team" at bounding box center [73, 249] width 42 height 5
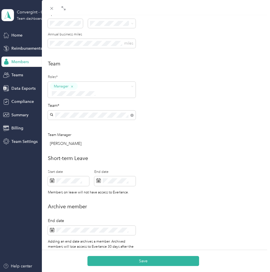
scroll to position [128, 0]
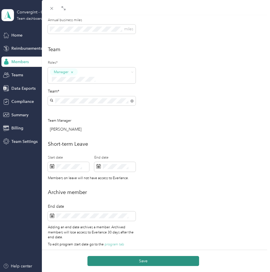
click at [176, 262] on button "Save" at bounding box center [144, 261] width 112 height 10
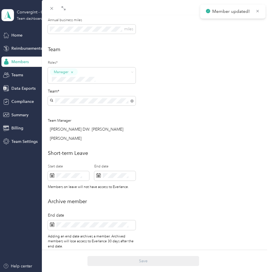
scroll to position [0, 0]
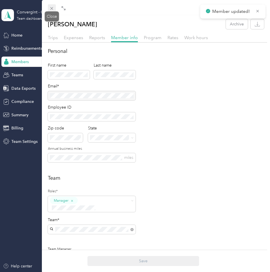
click at [51, 9] on icon at bounding box center [51, 8] width 5 height 5
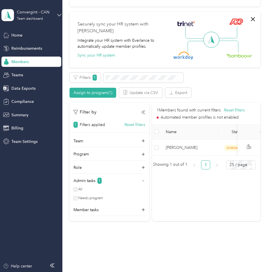
click at [21, 60] on span "Members" at bounding box center [19, 62] width 17 height 6
click at [22, 73] on span "Teams" at bounding box center [17, 75] width 12 height 6
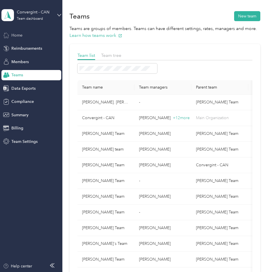
click at [16, 35] on span "Home" at bounding box center [16, 35] width 11 height 6
